Goal: Information Seeking & Learning: Learn about a topic

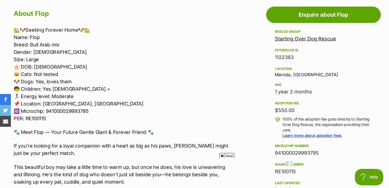
scroll to position [113, 0]
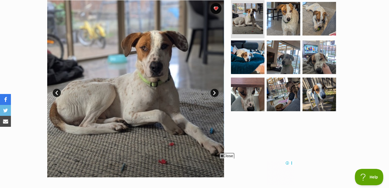
click at [214, 90] on link "Next" at bounding box center [214, 93] width 8 height 8
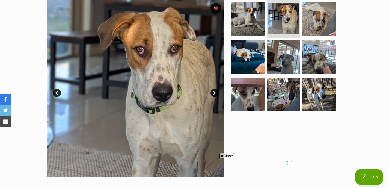
click at [214, 90] on link "Next" at bounding box center [214, 93] width 8 height 8
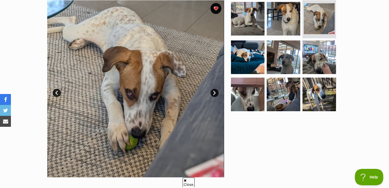
click at [214, 90] on link "Next" at bounding box center [214, 93] width 8 height 8
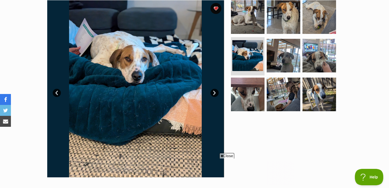
scroll to position [0, 0]
click at [214, 90] on link "Next" at bounding box center [214, 93] width 8 height 8
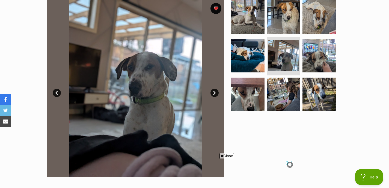
click at [214, 90] on link "Next" at bounding box center [214, 93] width 8 height 8
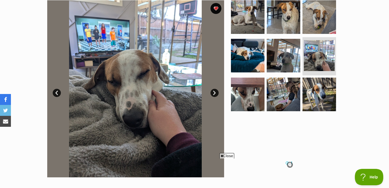
click at [214, 90] on link "Next" at bounding box center [214, 93] width 8 height 8
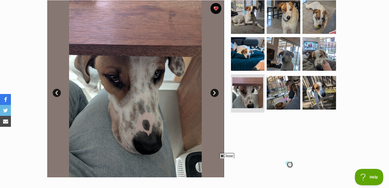
click at [214, 90] on link "Next" at bounding box center [214, 93] width 8 height 8
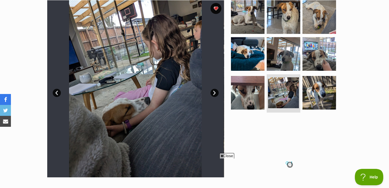
click at [214, 90] on link "Next" at bounding box center [214, 93] width 8 height 8
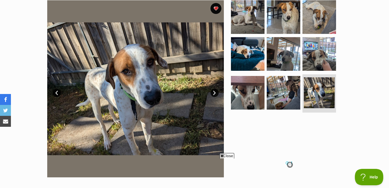
click at [214, 90] on link "Next" at bounding box center [214, 93] width 8 height 8
